Goal: Find specific page/section: Find specific page/section

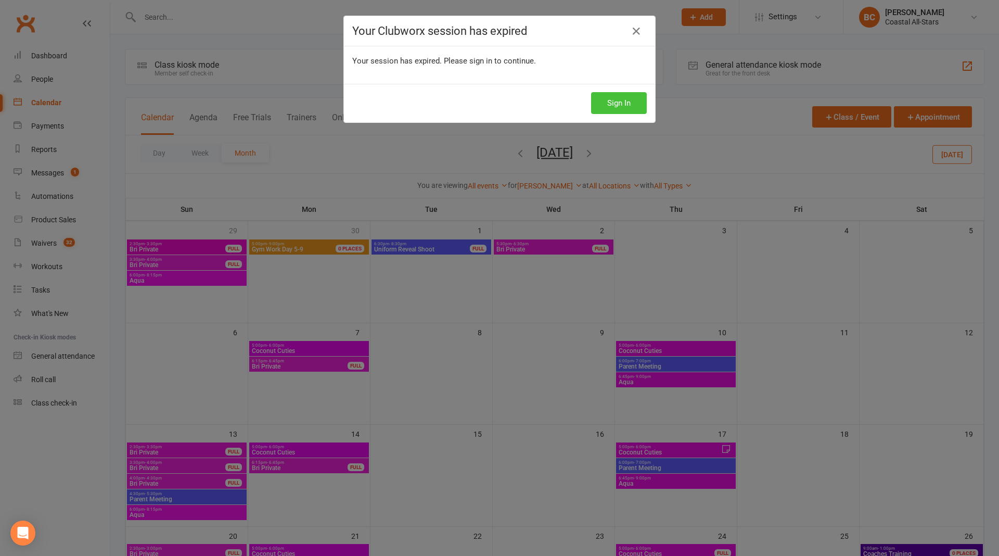
click at [603, 99] on button "Sign In" at bounding box center [619, 103] width 56 height 22
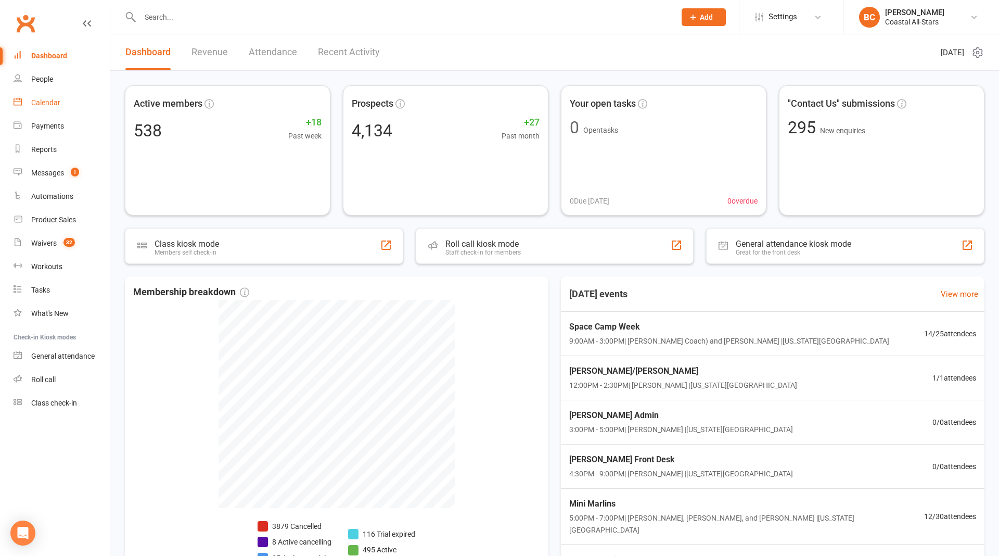
click at [52, 98] on div "Calendar" at bounding box center [45, 102] width 29 height 8
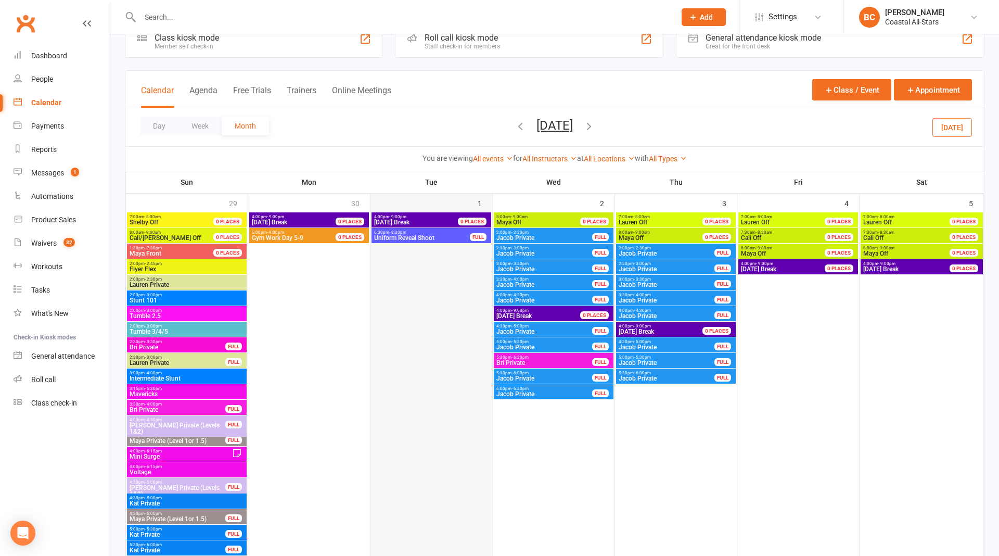
scroll to position [25, 0]
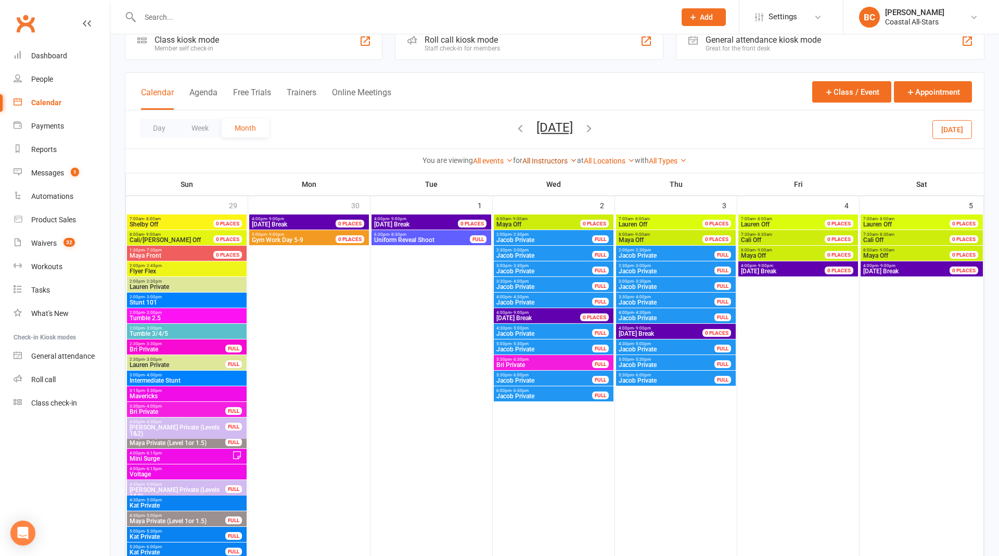
click at [544, 163] on link "All Instructors" at bounding box center [549, 161] width 55 height 8
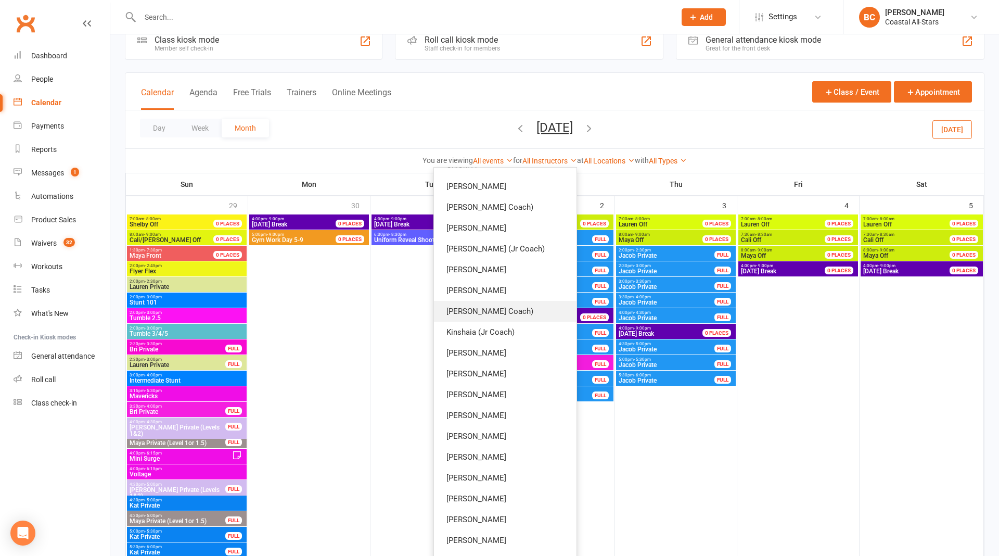
scroll to position [60, 0]
click at [544, 161] on link "All Instructors" at bounding box center [549, 161] width 55 height 8
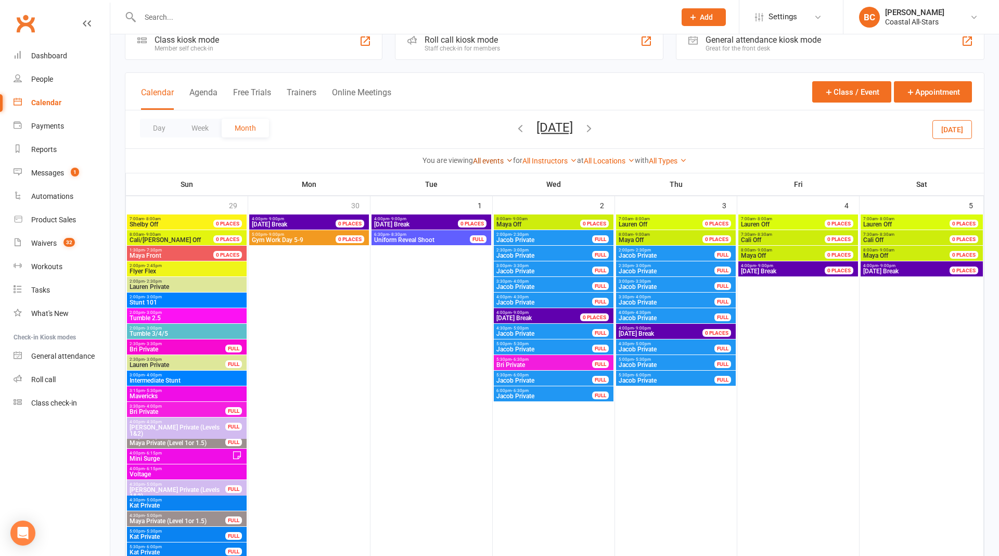
click at [490, 157] on link "All events" at bounding box center [493, 161] width 40 height 8
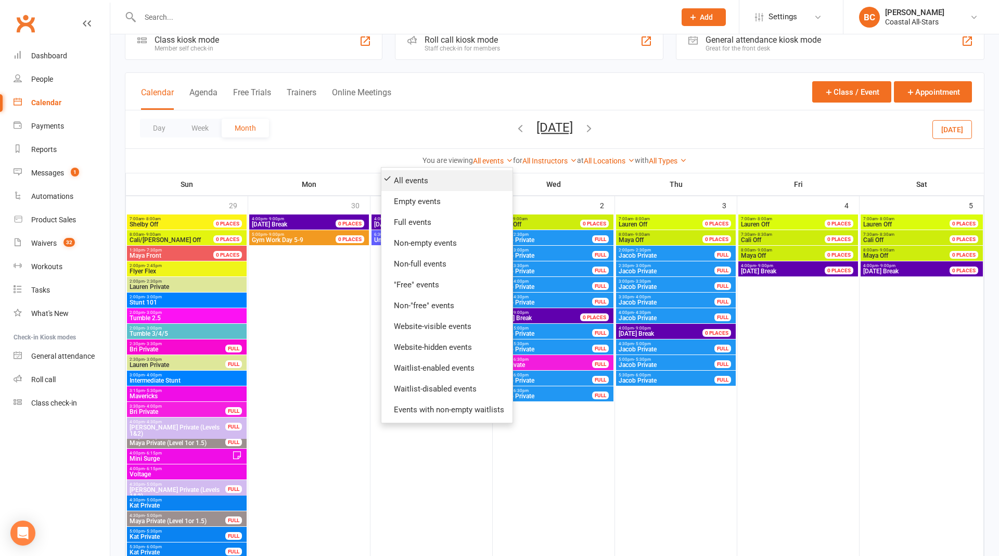
click at [461, 173] on link "All events" at bounding box center [446, 180] width 131 height 21
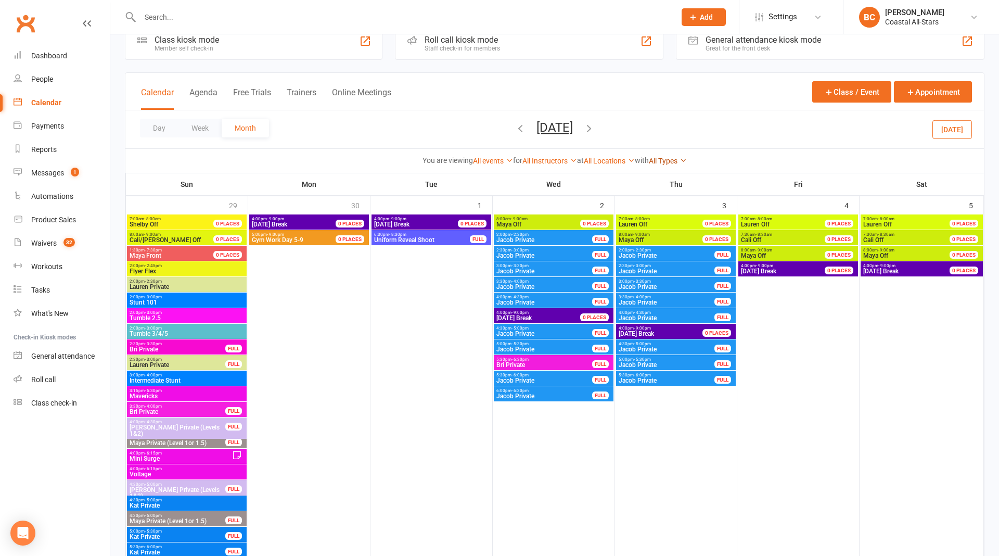
click at [687, 161] on icon at bounding box center [683, 160] width 7 height 7
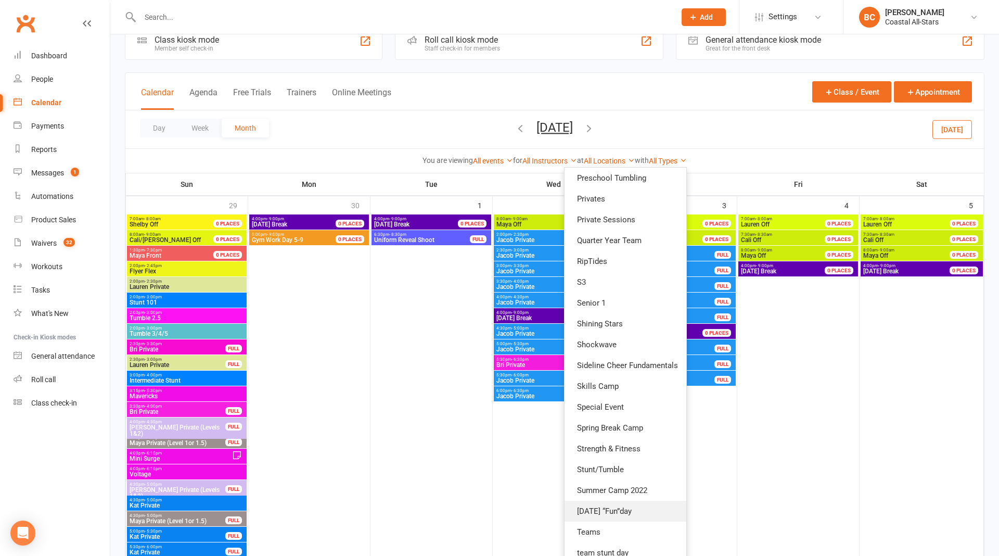
scroll to position [591, 0]
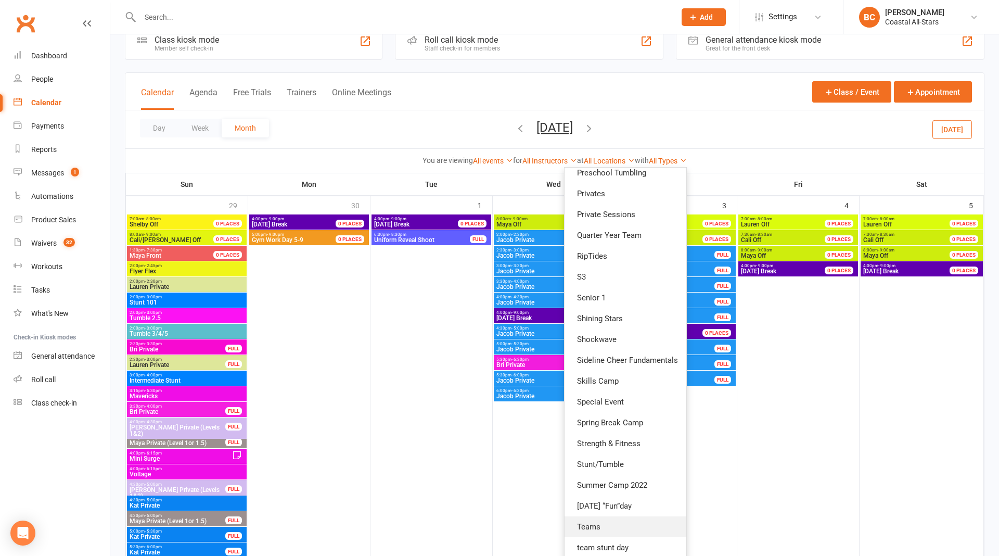
click at [612, 522] on link "Teams" at bounding box center [626, 526] width 122 height 21
